Goal: Task Accomplishment & Management: Complete application form

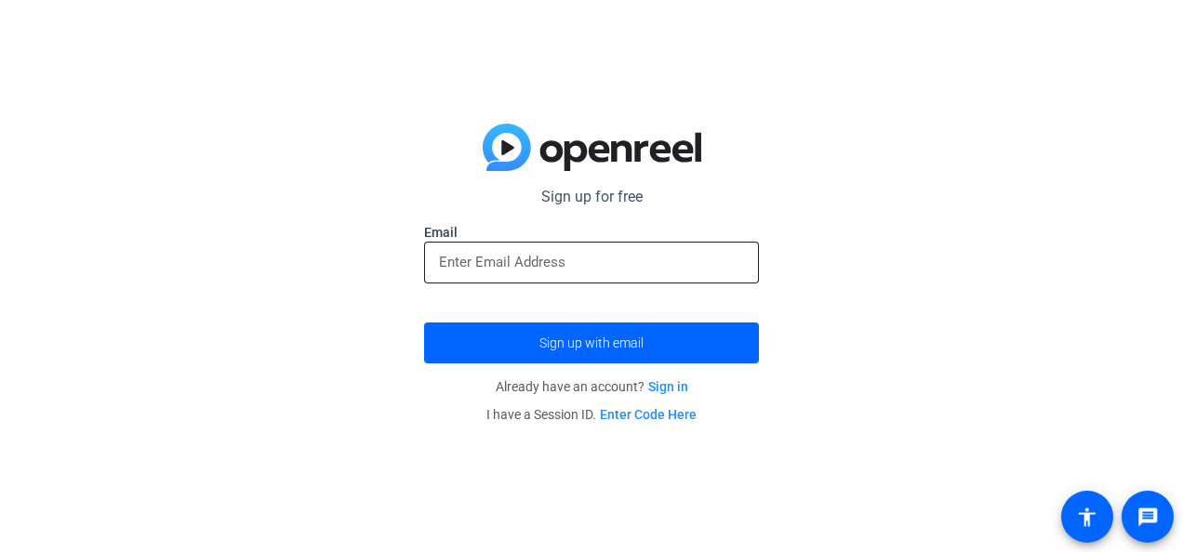
click at [545, 256] on input "email" at bounding box center [591, 262] width 305 height 22
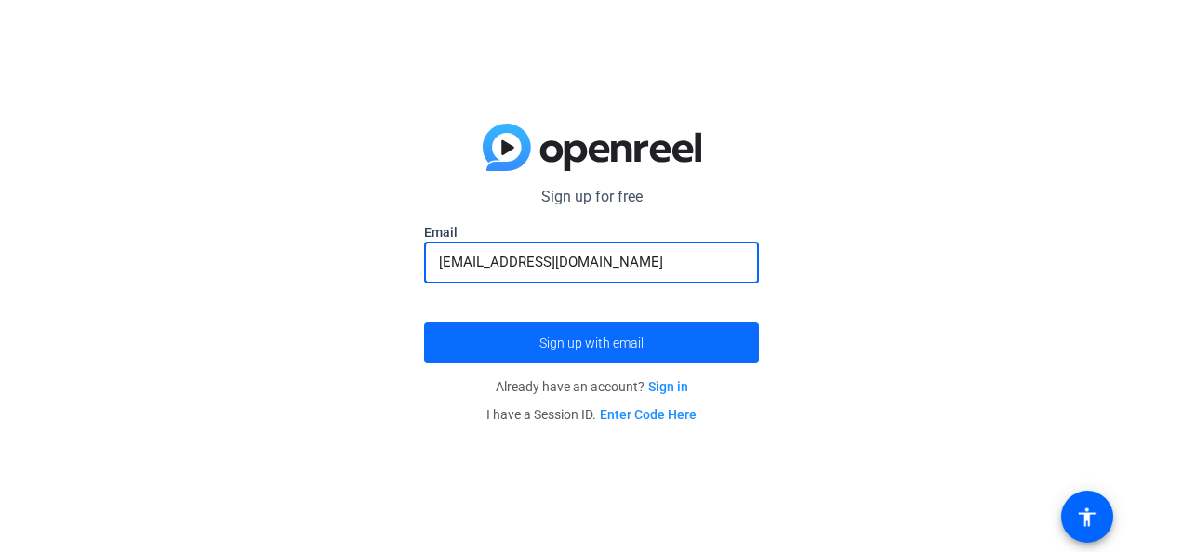
click at [558, 343] on span "Sign up with email" at bounding box center [591, 343] width 104 height 0
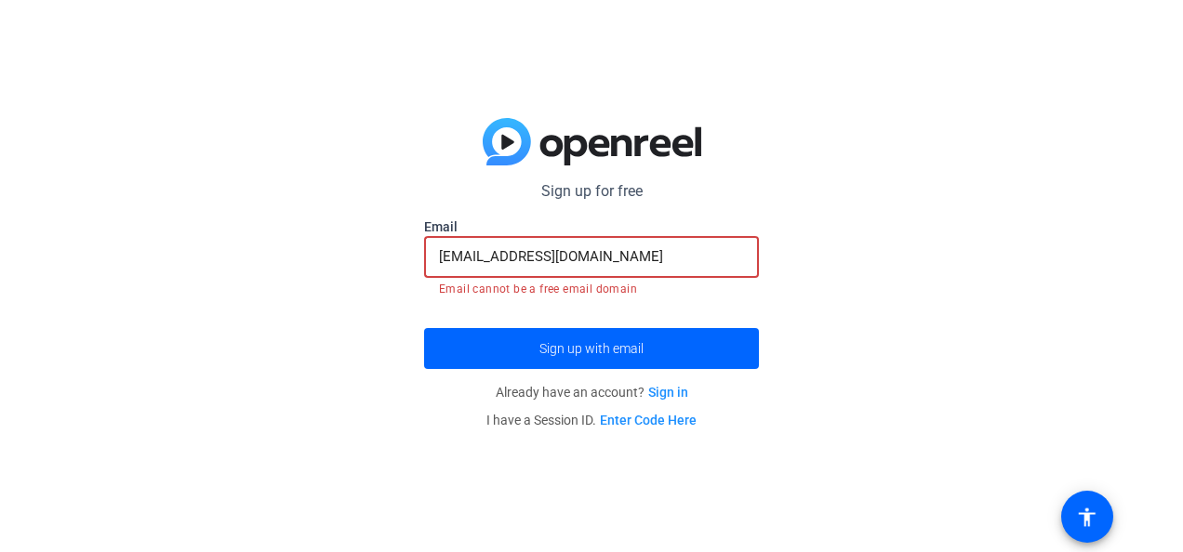
click at [642, 257] on input "[EMAIL_ADDRESS][DOMAIN_NAME]" at bounding box center [591, 256] width 305 height 22
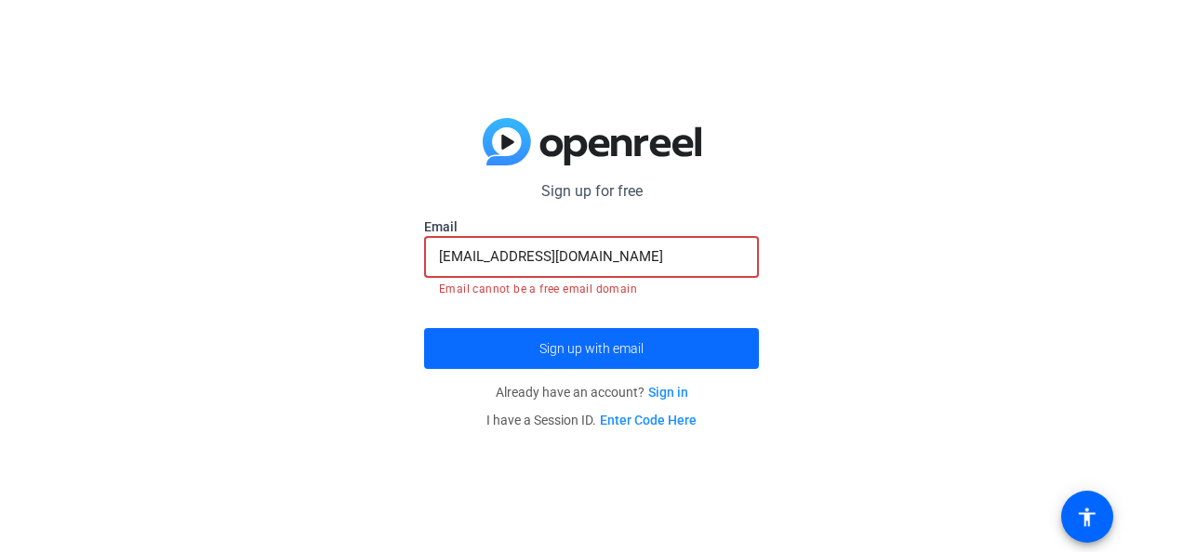
click at [612, 338] on span "submit" at bounding box center [591, 348] width 335 height 45
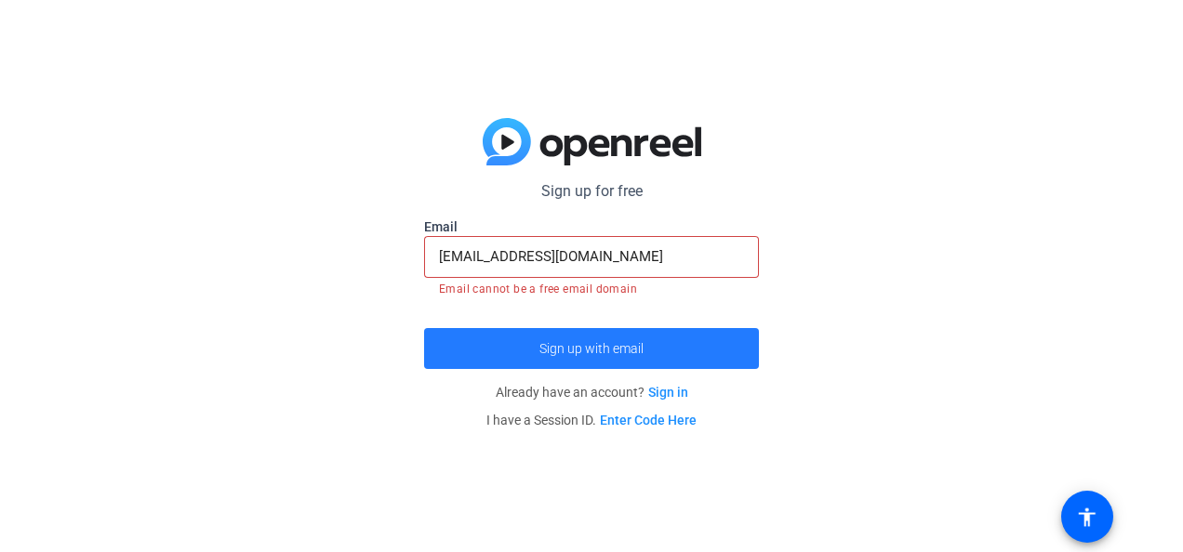
click at [628, 349] on span "Sign up with email" at bounding box center [591, 349] width 104 height 0
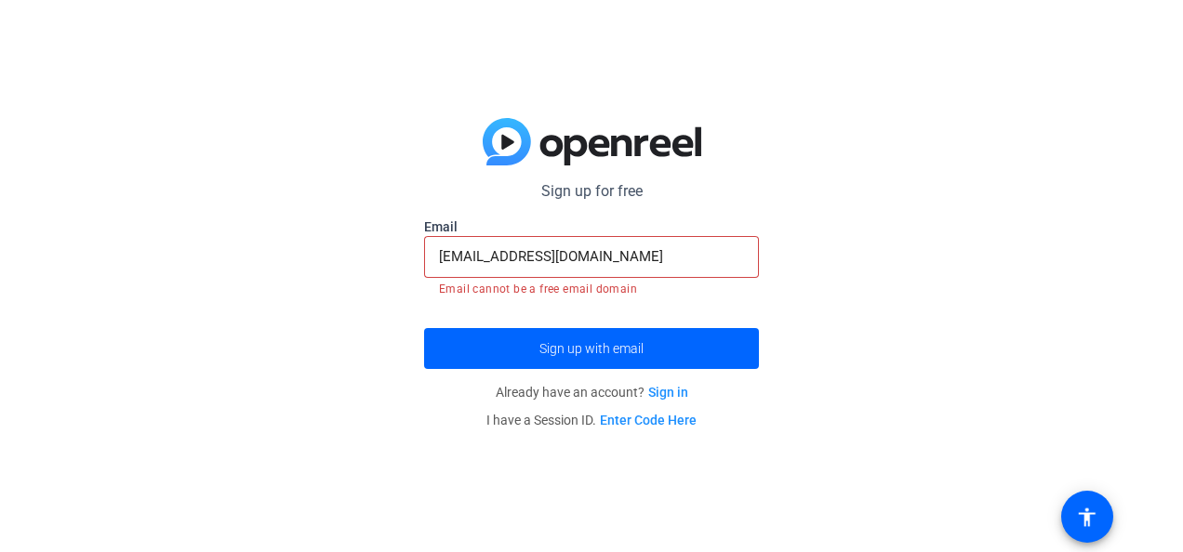
click at [642, 249] on input "[EMAIL_ADDRESS][DOMAIN_NAME]" at bounding box center [591, 256] width 305 height 22
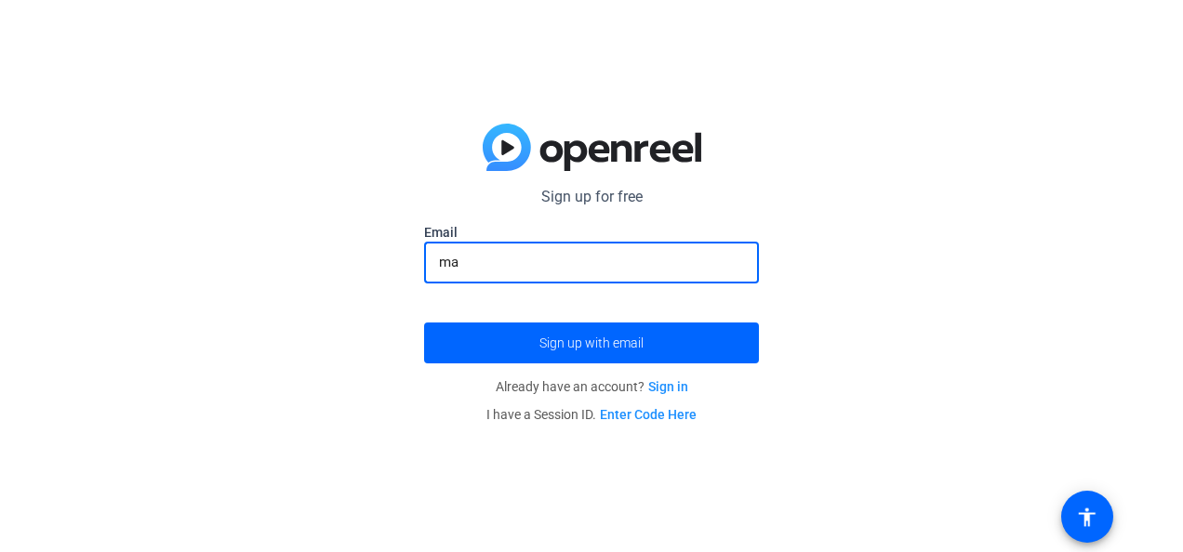
type input "m"
click at [544, 261] on input "email" at bounding box center [591, 262] width 305 height 22
type input "[EMAIL_ADDRESS][DOMAIN_NAME]"
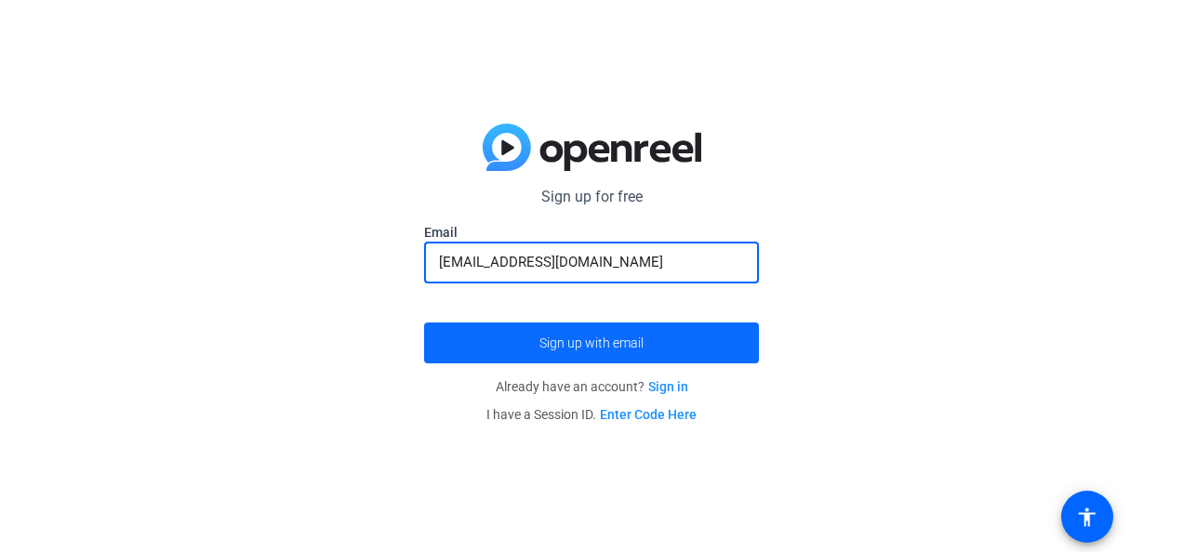
click at [517, 346] on span "submit" at bounding box center [591, 343] width 335 height 45
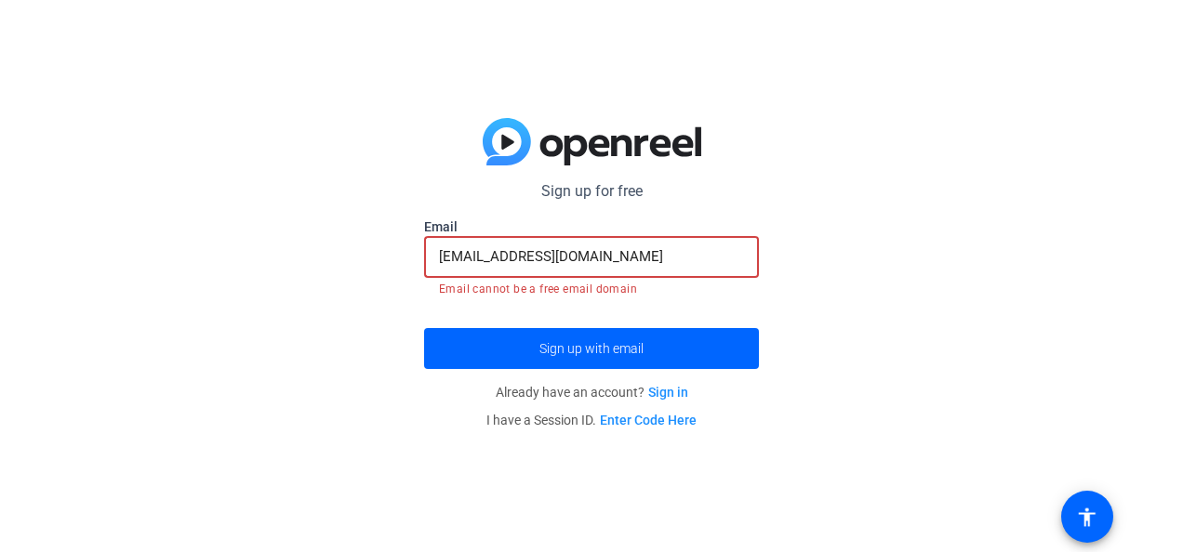
drag, startPoint x: 649, startPoint y: 255, endPoint x: 342, endPoint y: 311, distance: 311.9
click at [342, 311] on div "Sign up for free [EMAIL_ADDRESS][DOMAIN_NAME] Email [EMAIL_ADDRESS][DOMAIN_NAME…" at bounding box center [591, 276] width 1183 height 552
